Goal: Find contact information: Find contact information

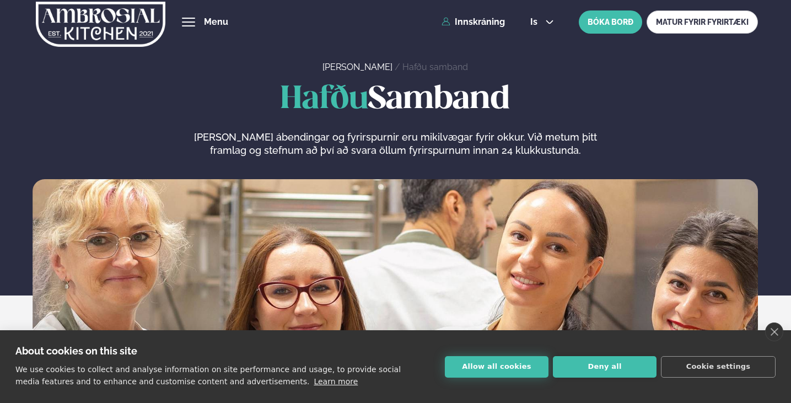
click at [465, 359] on button "Allow all cookies" at bounding box center [497, 366] width 104 height 21
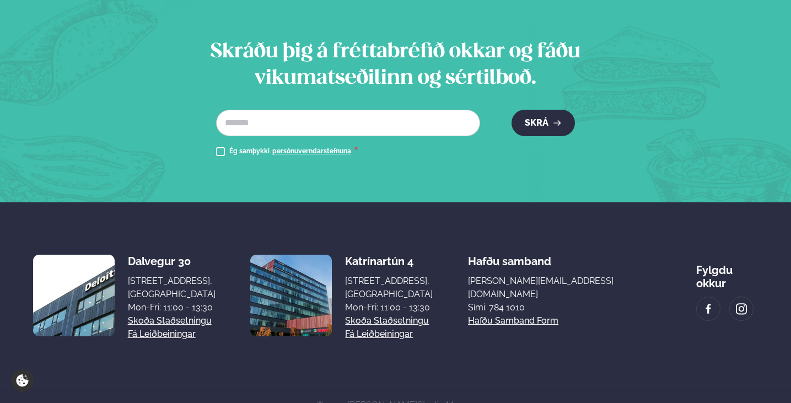
scroll to position [835, 0]
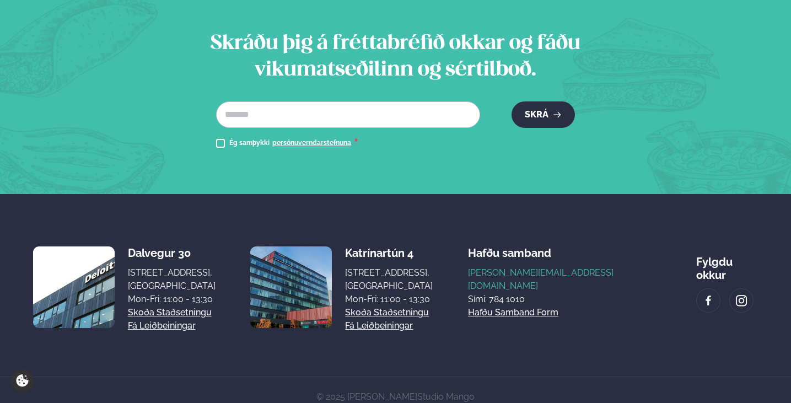
click at [652, 266] on link "[PERSON_NAME][EMAIL_ADDRESS][DOMAIN_NAME]" at bounding box center [564, 279] width 193 height 26
drag, startPoint x: 660, startPoint y: 263, endPoint x: 542, endPoint y: 263, distance: 117.9
click at [542, 263] on div "Dalvegur 30 Dalvegur 30, [GEOGRAPHIC_DATA], [GEOGRAPHIC_DATA] Mon-Fri: 11:00 - …" at bounding box center [395, 284] width 725 height 95
copy link "[PERSON_NAME][EMAIL_ADDRESS][DOMAIN_NAME]"
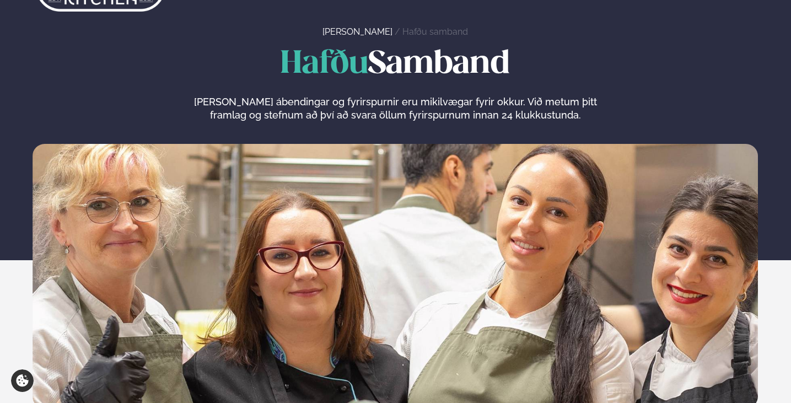
scroll to position [0, 0]
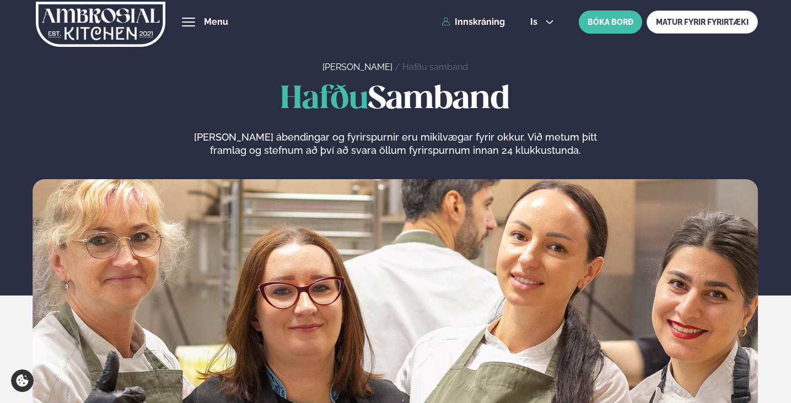
click at [0, 0] on link "Hádegismatur fyrir fyrirtæki" at bounding box center [0, 0] width 0 height 0
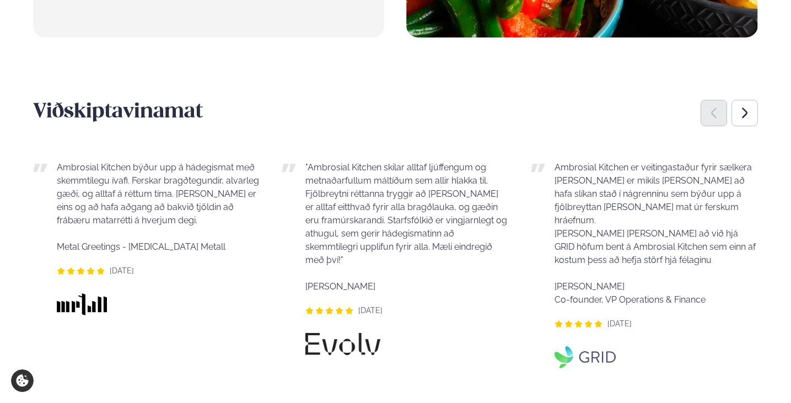
scroll to position [789, 0]
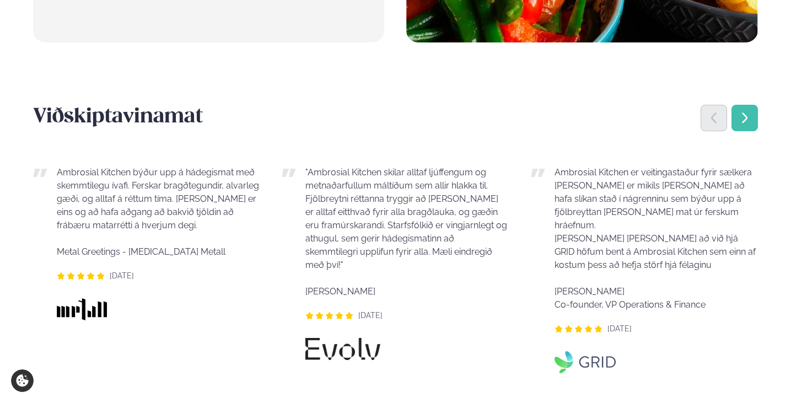
click at [745, 105] on div "Next slide" at bounding box center [744, 118] width 26 height 26
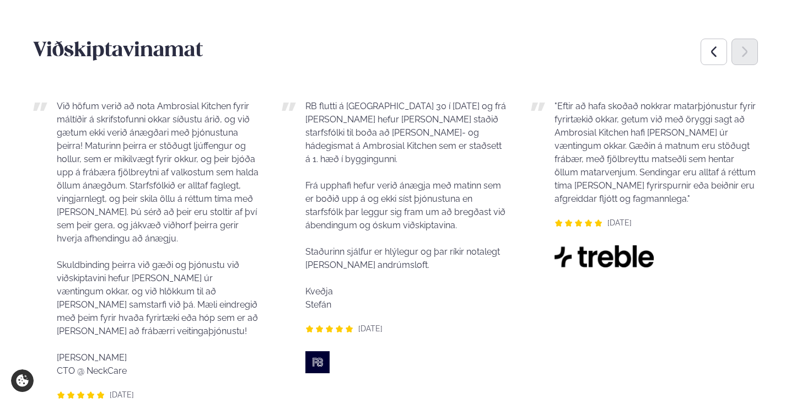
scroll to position [854, 0]
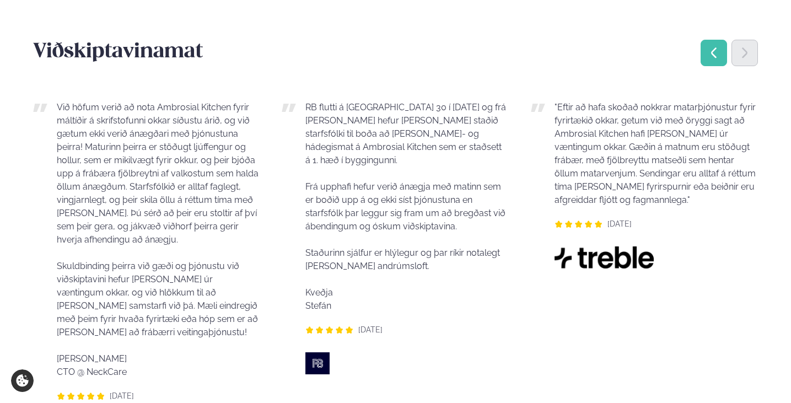
click at [722, 40] on div "Previous slide" at bounding box center [713, 53] width 26 height 26
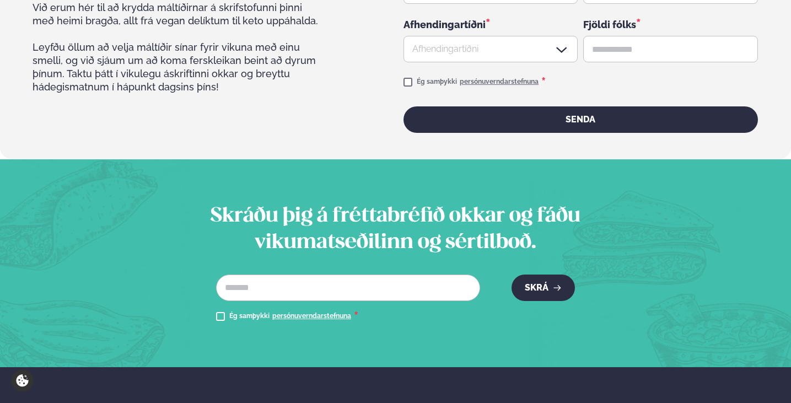
scroll to position [2072, 0]
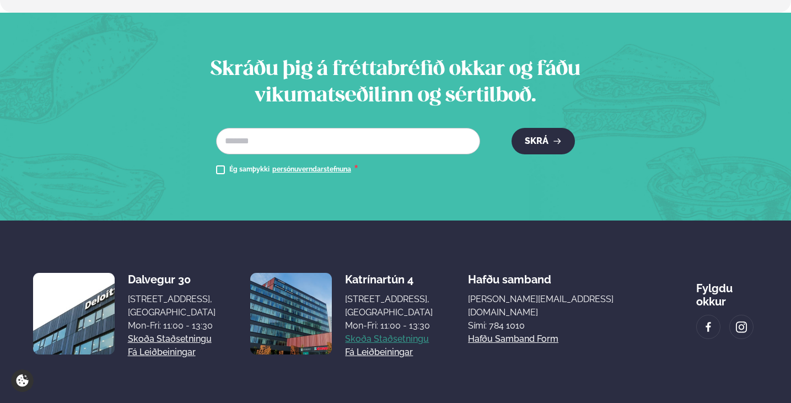
click at [415, 332] on link "Skoða staðsetningu" at bounding box center [387, 338] width 84 height 13
